Goal: Information Seeking & Learning: Check status

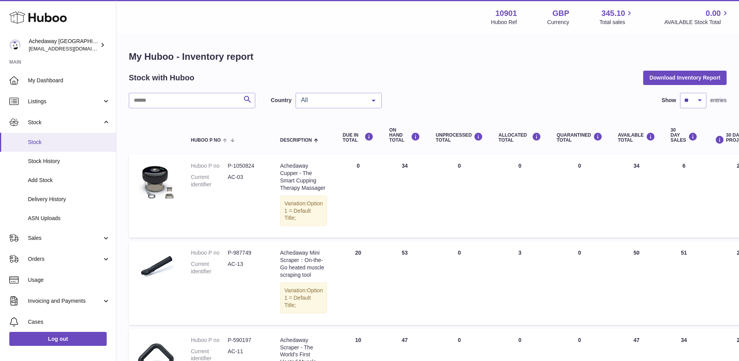
click at [81, 142] on span "Stock" at bounding box center [69, 142] width 82 height 7
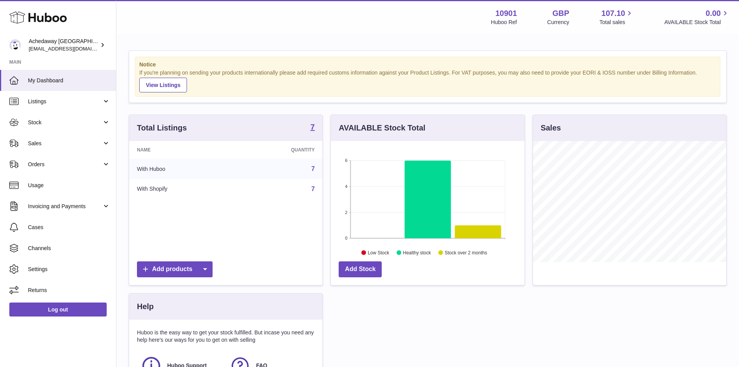
scroll to position [121, 194]
click at [66, 129] on link "Stock" at bounding box center [58, 122] width 116 height 21
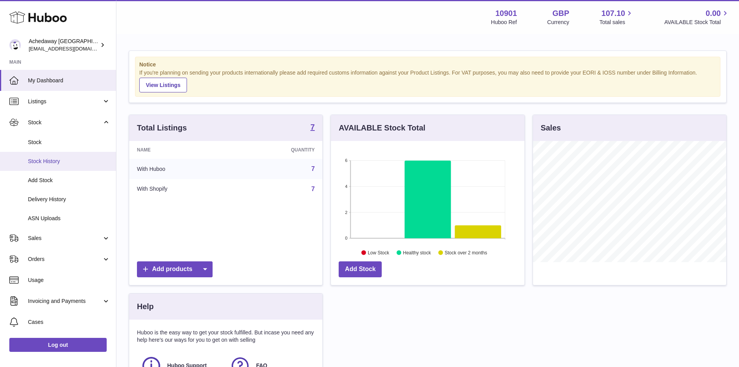
click at [66, 152] on link "Stock History" at bounding box center [58, 161] width 116 height 19
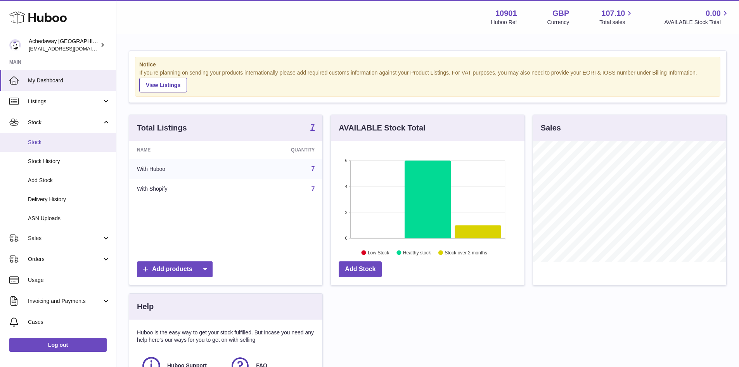
click at [66, 147] on link "Stock" at bounding box center [58, 142] width 116 height 19
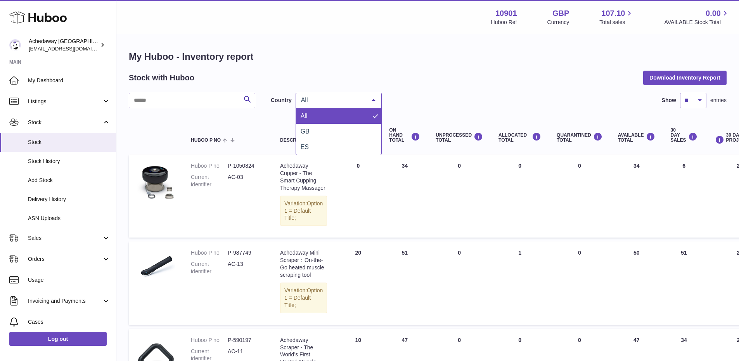
click at [323, 99] on span "All" at bounding box center [332, 100] width 67 height 8
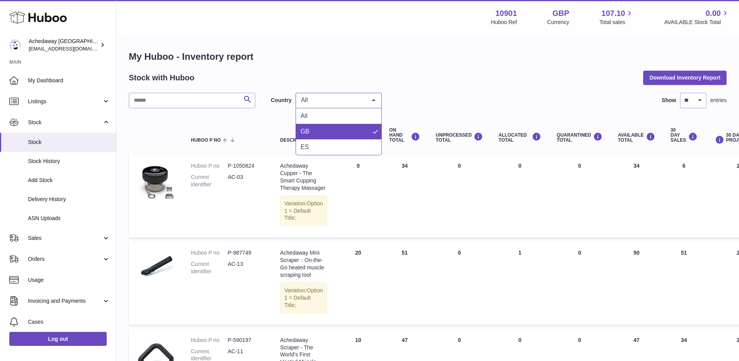
click at [303, 129] on span "GB" at bounding box center [305, 131] width 9 height 7
click at [65, 145] on span "Stock" at bounding box center [69, 142] width 82 height 7
click at [65, 141] on span "Stock" at bounding box center [69, 142] width 82 height 7
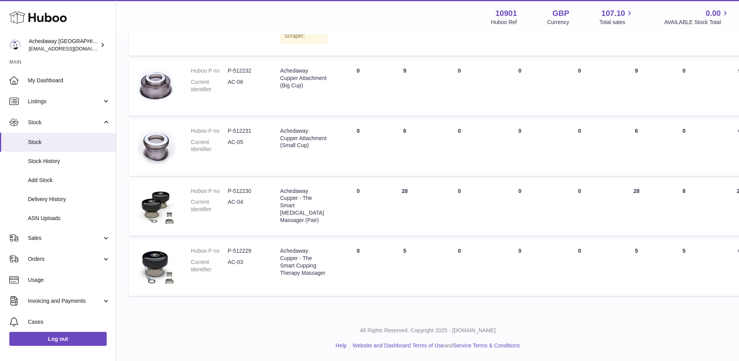
scroll to position [400, 0]
click at [58, 237] on span "Sales" at bounding box center [65, 237] width 74 height 7
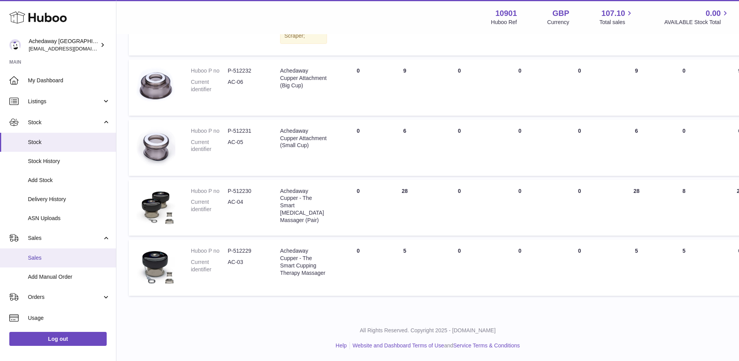
click at [68, 257] on span "Sales" at bounding box center [69, 257] width 82 height 7
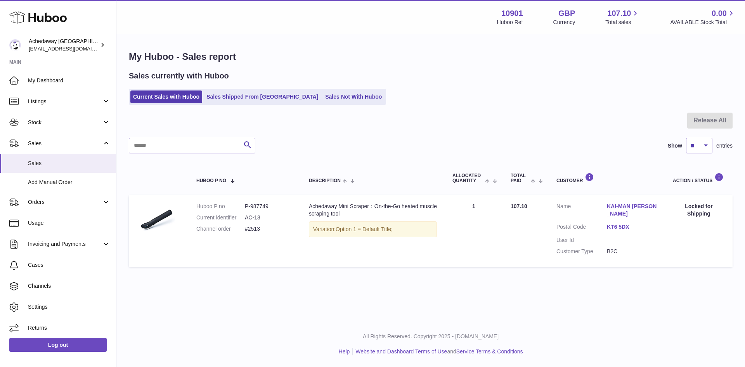
drag, startPoint x: 195, startPoint y: 283, endPoint x: 227, endPoint y: 229, distance: 63.3
click at [195, 283] on div "Menu Huboo 10901 Huboo Ref GBP Currency 107.10 Total sales 0.00 AVAILABLE Stock…" at bounding box center [430, 160] width 629 height 321
click at [322, 90] on link "Sales Not With Huboo" at bounding box center [353, 96] width 62 height 13
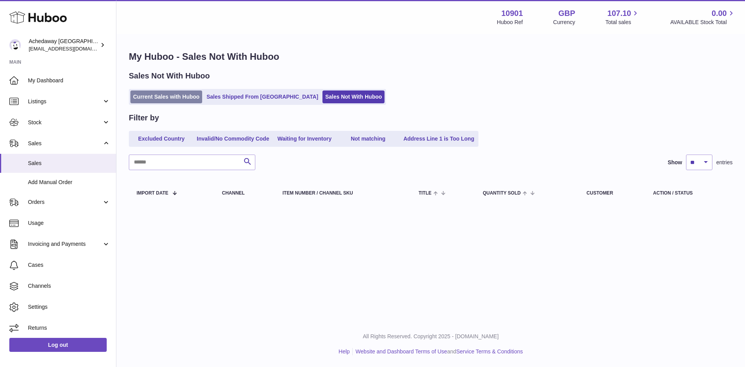
click at [180, 98] on link "Current Sales with Huboo" at bounding box center [166, 96] width 72 height 13
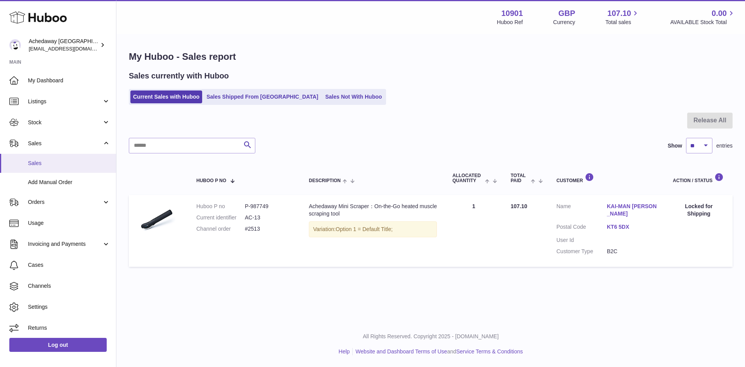
click at [78, 155] on link "Sales" at bounding box center [58, 163] width 116 height 19
click at [55, 157] on link "Sales" at bounding box center [58, 163] width 116 height 19
click at [70, 160] on span "Sales" at bounding box center [69, 162] width 82 height 7
click at [66, 159] on link "Sales" at bounding box center [58, 163] width 116 height 19
click at [95, 159] on span "Sales" at bounding box center [69, 162] width 82 height 7
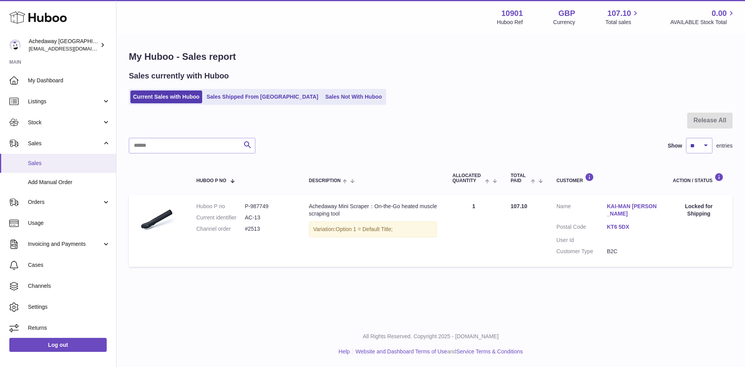
click at [50, 167] on link "Sales" at bounding box center [58, 163] width 116 height 19
